Goal: Transaction & Acquisition: Purchase product/service

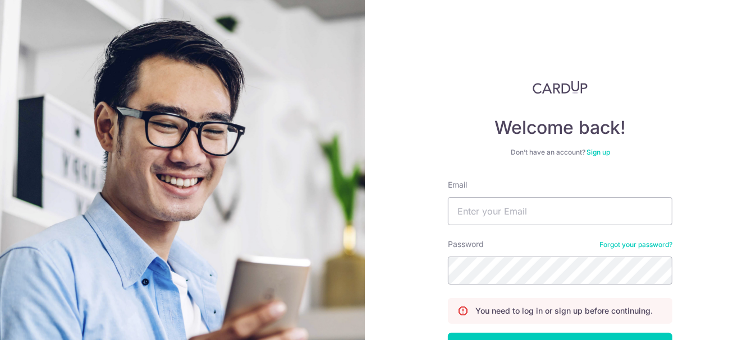
scroll to position [56, 0]
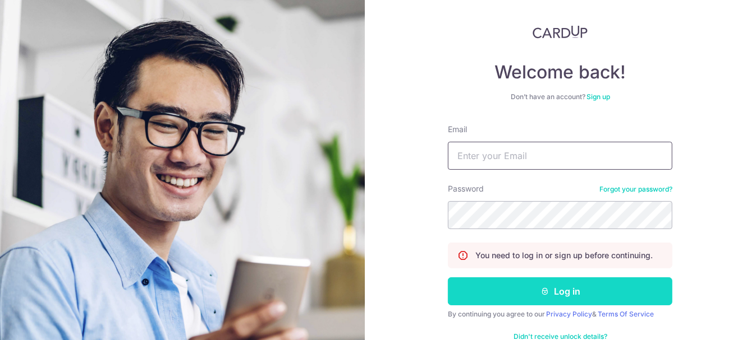
type input "Amytee13@gmail.com"
click at [548, 296] on button "Log in" at bounding box center [560, 292] width 224 height 28
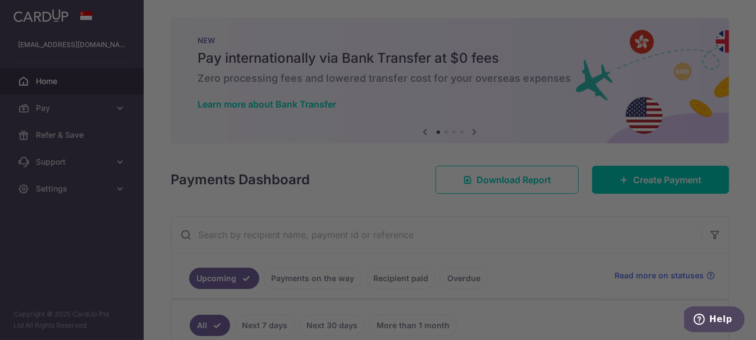
click at [654, 186] on div at bounding box center [381, 172] width 763 height 344
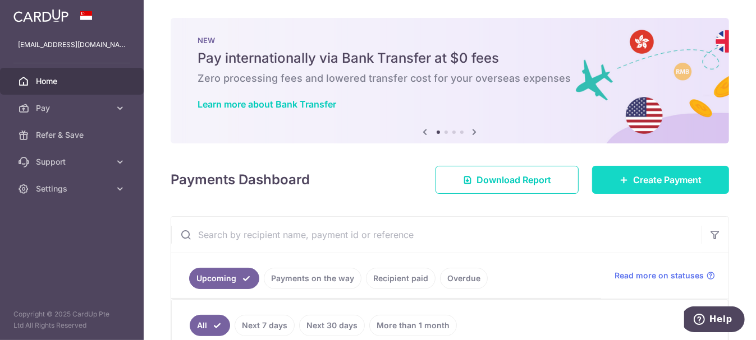
click at [654, 180] on span "Create Payment" at bounding box center [667, 179] width 68 height 13
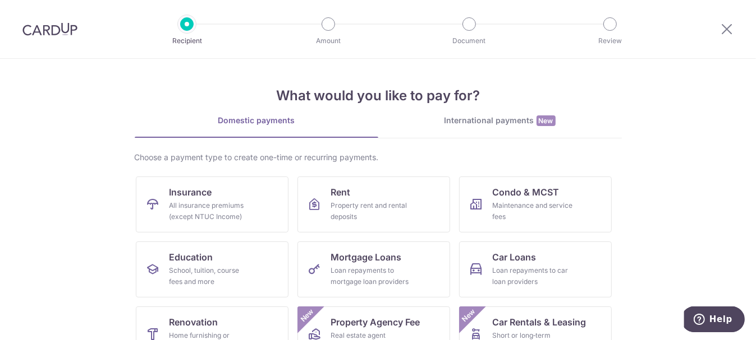
scroll to position [112, 0]
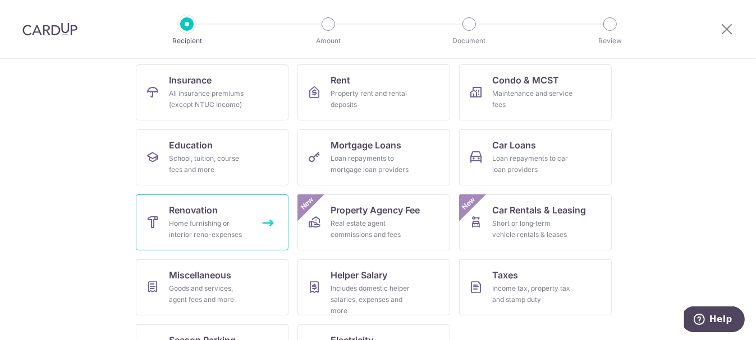
click at [179, 224] on div "Home furnishing or interior reno-expenses" at bounding box center [209, 229] width 81 height 22
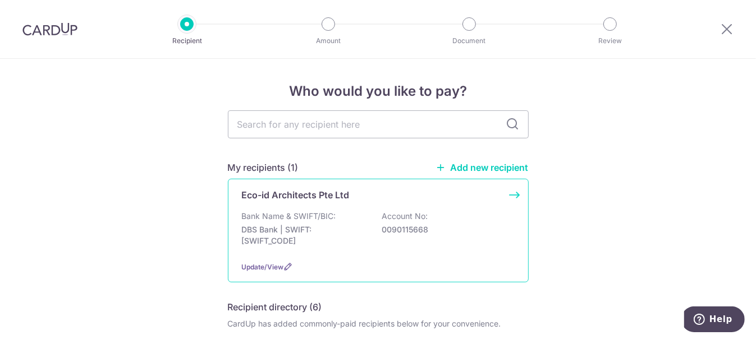
click at [351, 226] on p "DBS Bank | SWIFT: DBSSSGSGXXX" at bounding box center [305, 235] width 126 height 22
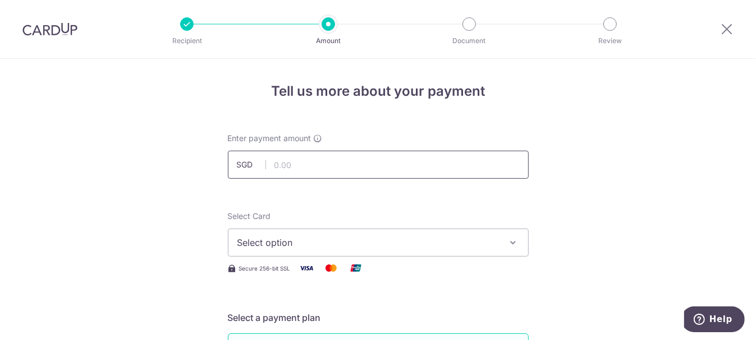
click at [303, 163] on input "text" at bounding box center [378, 165] width 301 height 28
type input "16,500.00"
click at [322, 240] on span "Select option" at bounding box center [367, 242] width 261 height 13
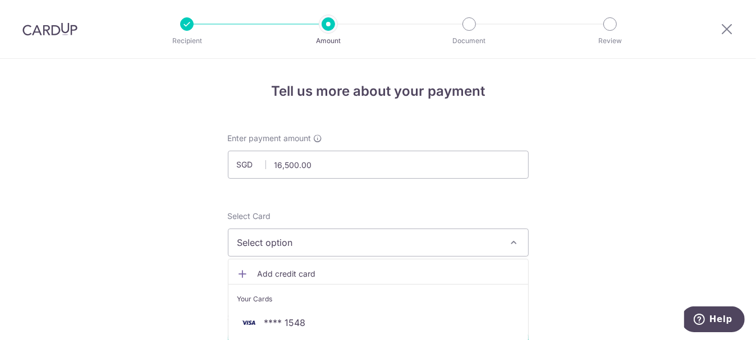
scroll to position [56, 0]
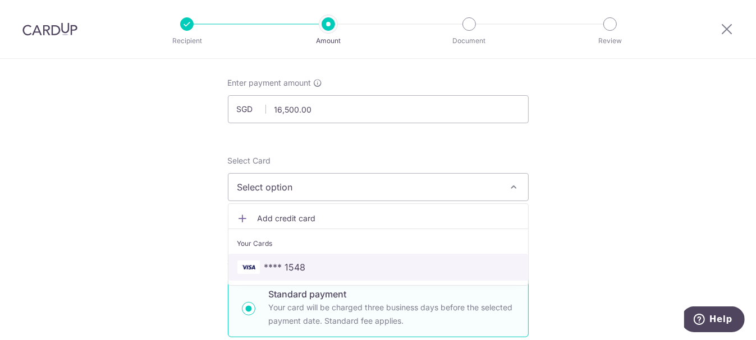
click at [320, 261] on span "**** 1548" at bounding box center [378, 267] width 282 height 13
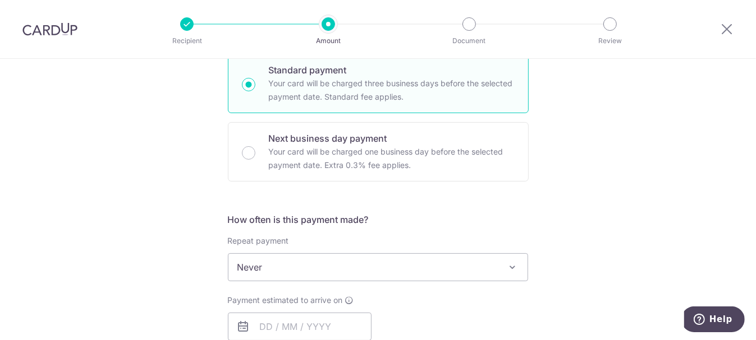
scroll to position [337, 0]
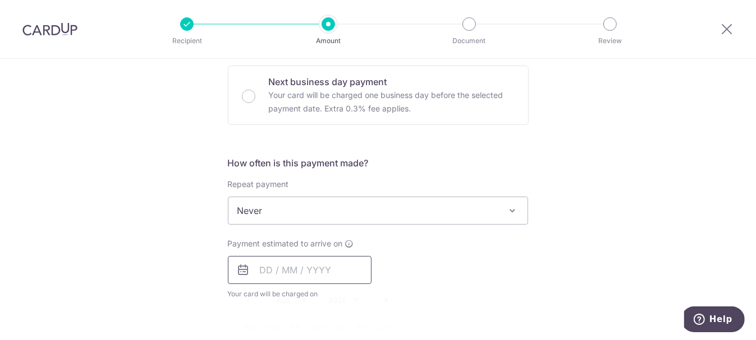
click at [320, 270] on input "text" at bounding box center [300, 270] width 144 height 28
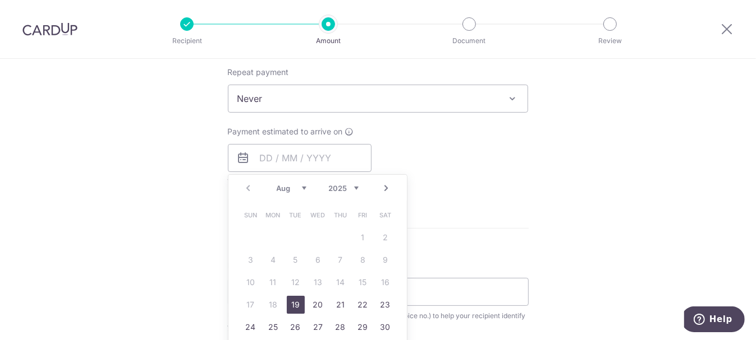
click at [296, 302] on link "19" at bounding box center [296, 305] width 18 height 18
type input "[DATE]"
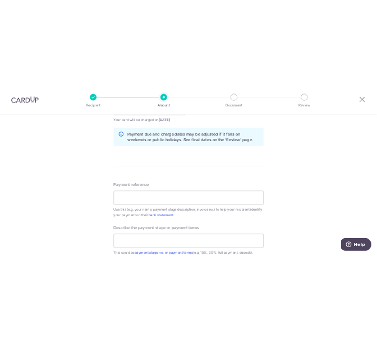
scroll to position [617, 0]
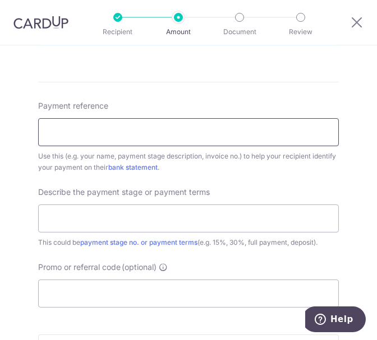
click at [146, 136] on input "Payment reference" at bounding box center [188, 132] width 301 height 28
paste input "EA1897/LF174/2025"
type input "EA1897/LF174/2025"
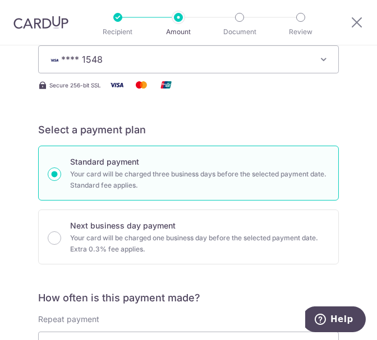
scroll to position [56, 0]
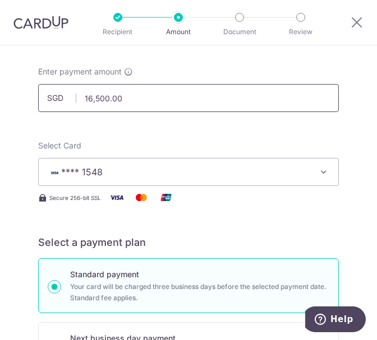
click at [92, 98] on input "16,500.00" at bounding box center [188, 98] width 301 height 28
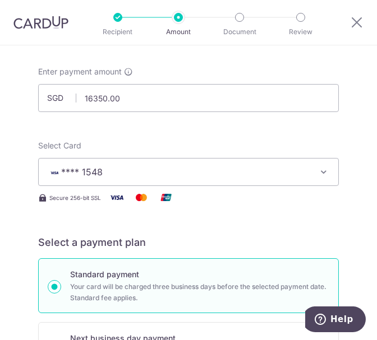
click at [140, 144] on div "Select Card **** 1548 Add credit card Your Cards **** 1548" at bounding box center [188, 163] width 301 height 46
type input "16,350.00"
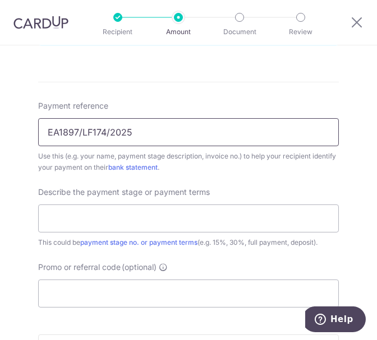
scroll to position [673, 0]
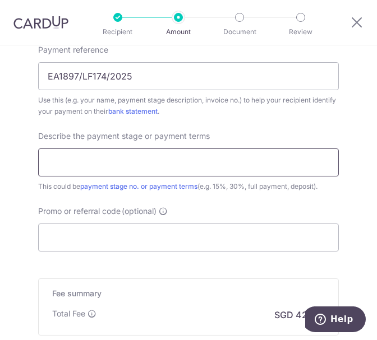
click at [107, 167] on input "text" at bounding box center [188, 163] width 301 height 28
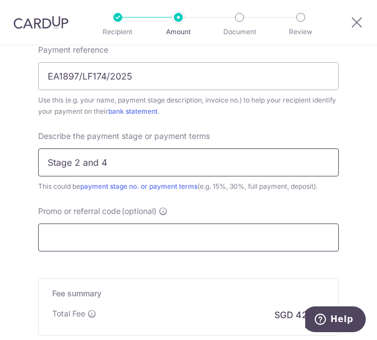
type input "Stage 2 and 4"
click at [130, 238] on input "Promo or referral code (optional)" at bounding box center [188, 238] width 301 height 28
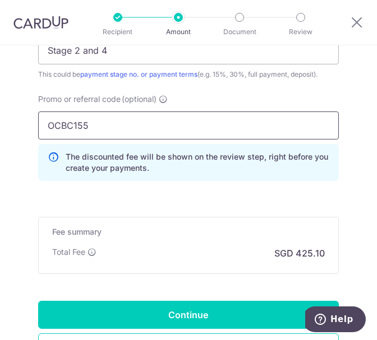
scroll to position [841, 0]
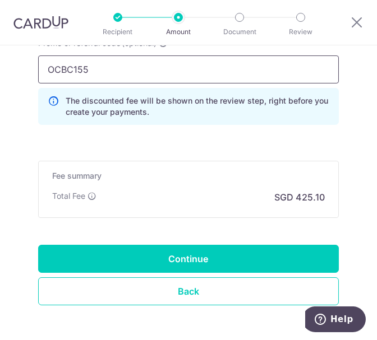
type input "OCBC155"
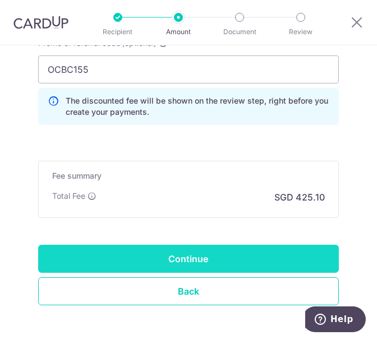
click at [171, 260] on input "Continue" at bounding box center [188, 259] width 301 height 28
type input "Create Schedule"
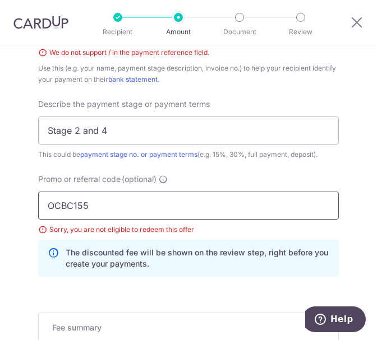
click at [111, 204] on input "OCBC155" at bounding box center [188, 206] width 301 height 28
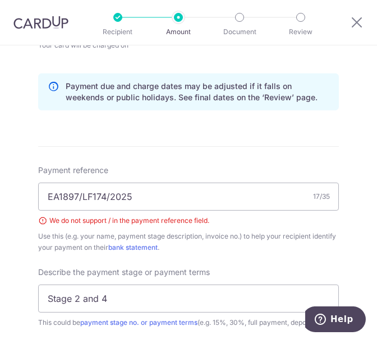
scroll to position [272, 0]
